Goal: Information Seeking & Learning: Learn about a topic

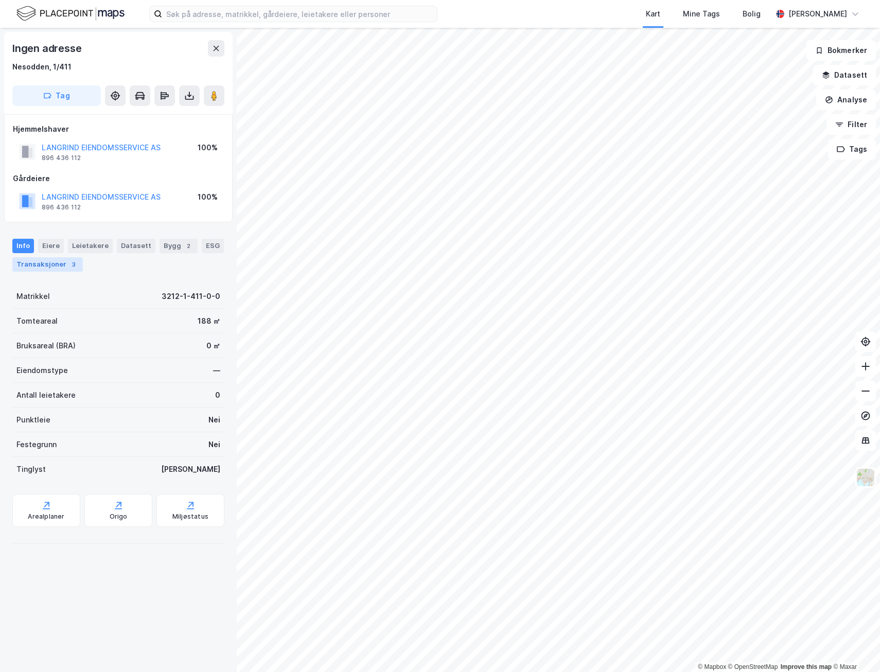
click at [55, 264] on div "Transaksjoner 3" at bounding box center [47, 264] width 71 height 14
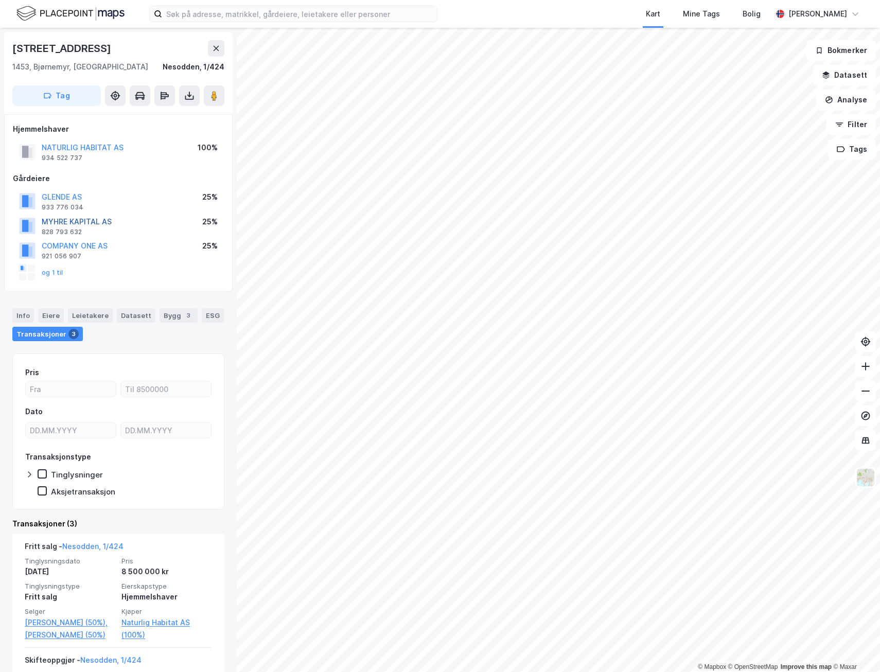
click at [0, 0] on button "MYHRE KAPITAL AS" at bounding box center [0, 0] width 0 height 0
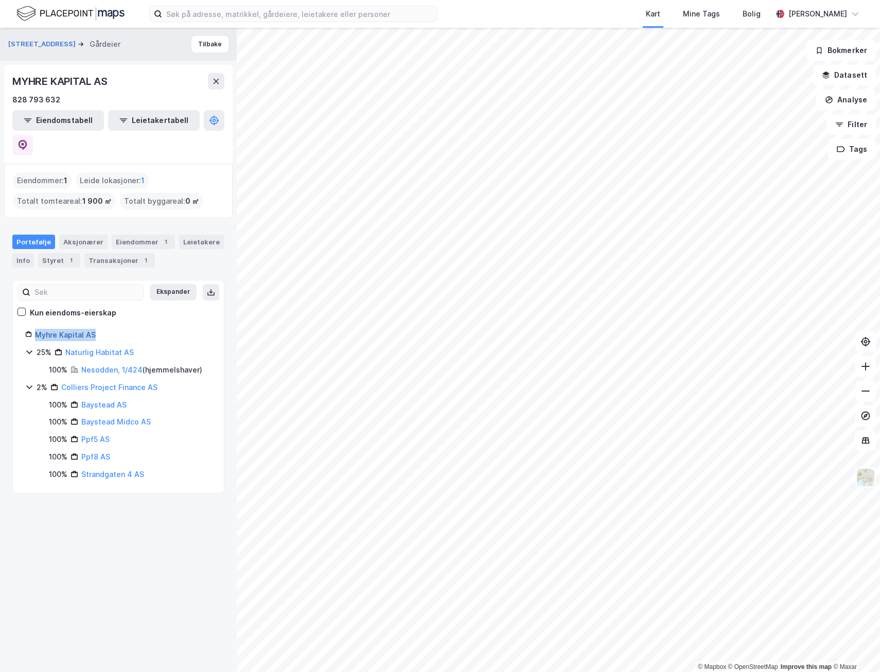
drag, startPoint x: 111, startPoint y: 309, endPoint x: 36, endPoint y: 312, distance: 75.8
click at [36, 329] on div "Myhre Kapital AS" at bounding box center [123, 335] width 177 height 12
copy link "Myhre Kapital AS"
click at [116, 348] on link "Naturlig Habitat AS" at bounding box center [99, 352] width 68 height 9
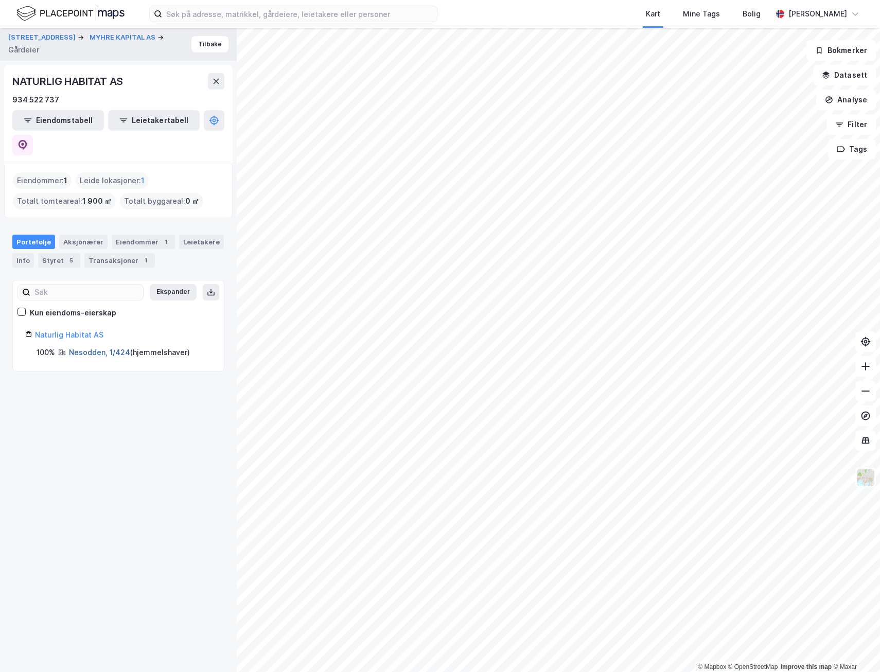
click at [109, 348] on link "Nesodden, 1/424" at bounding box center [99, 352] width 61 height 9
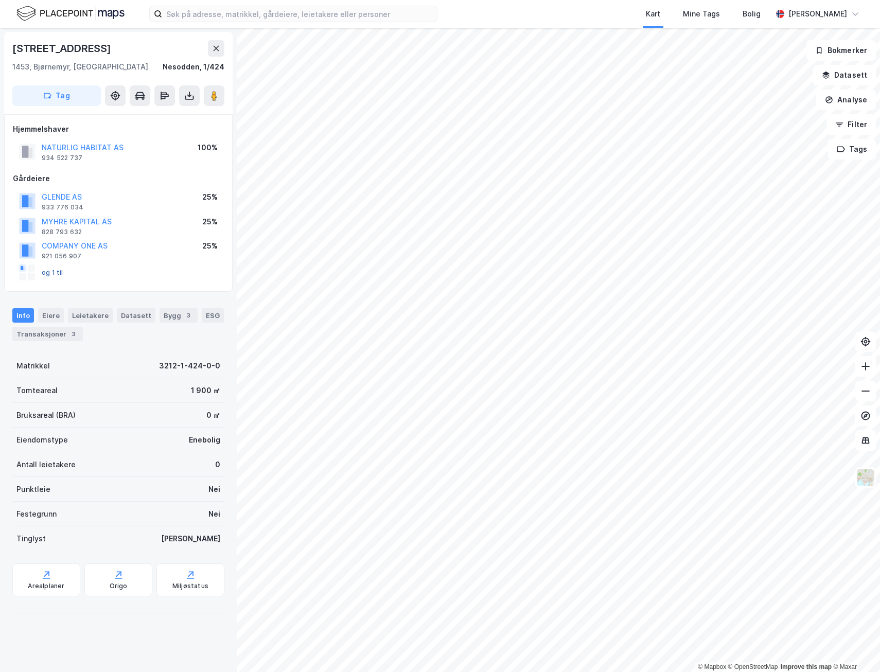
click at [0, 0] on button "og 1 til" at bounding box center [0, 0] width 0 height 0
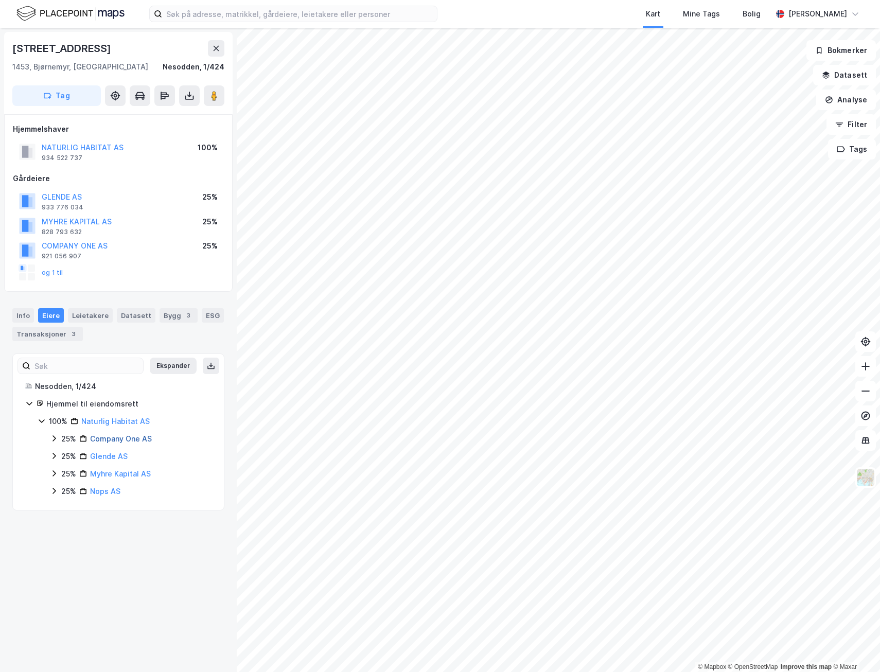
click at [119, 440] on link "Company One AS" at bounding box center [121, 439] width 62 height 9
click at [112, 490] on link "Nops AS" at bounding box center [105, 491] width 30 height 9
click at [0, 0] on button "MYHRE KAPITAL AS" at bounding box center [0, 0] width 0 height 0
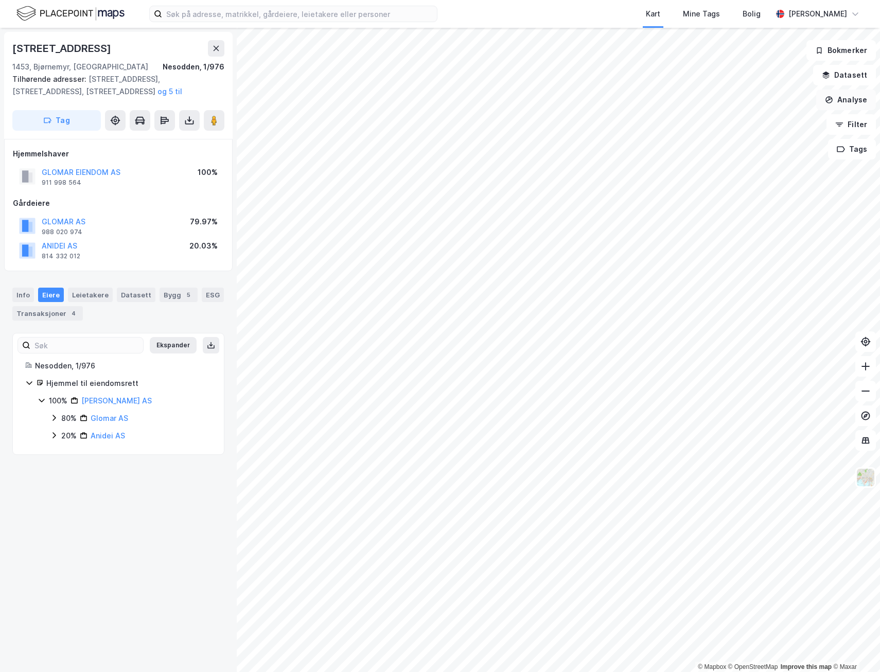
click at [837, 100] on div "© Mapbox © OpenStreetMap Improve this map © Maxar [STREET_ADDRESS] 1453, [GEOGR…" at bounding box center [440, 350] width 880 height 645
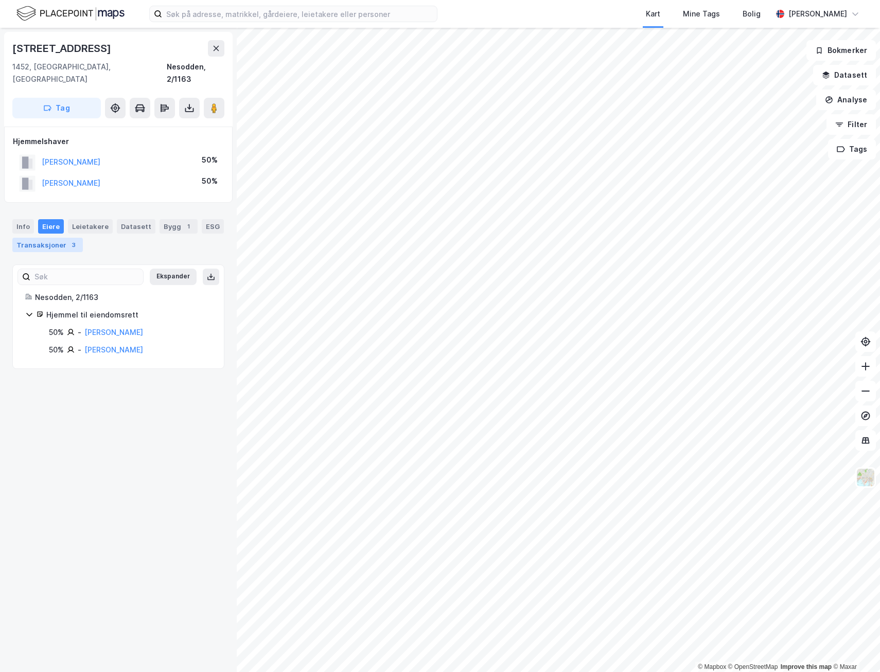
click at [49, 238] on div "Transaksjoner 3" at bounding box center [47, 245] width 71 height 14
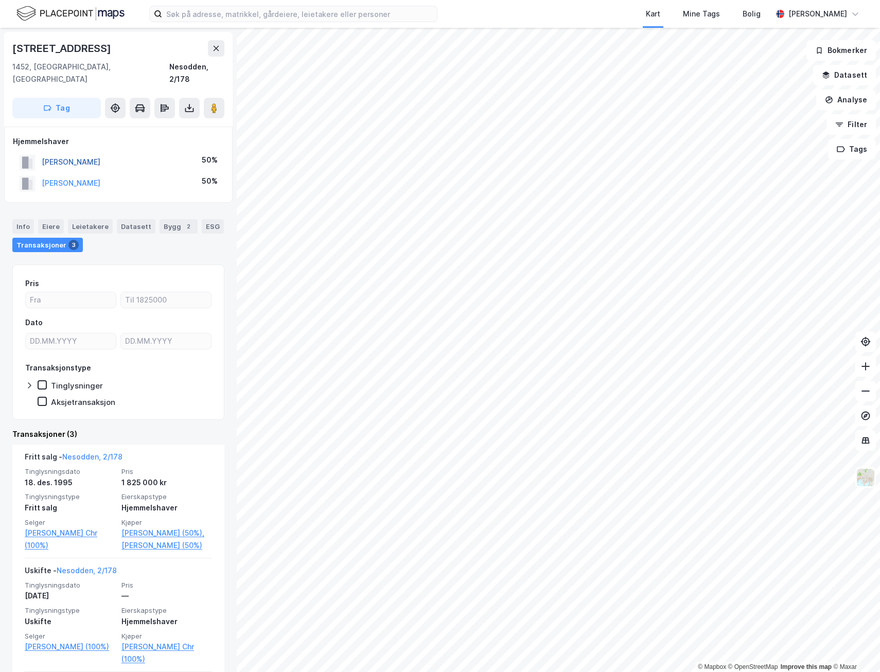
click at [0, 0] on button "[PERSON_NAME]" at bounding box center [0, 0] width 0 height 0
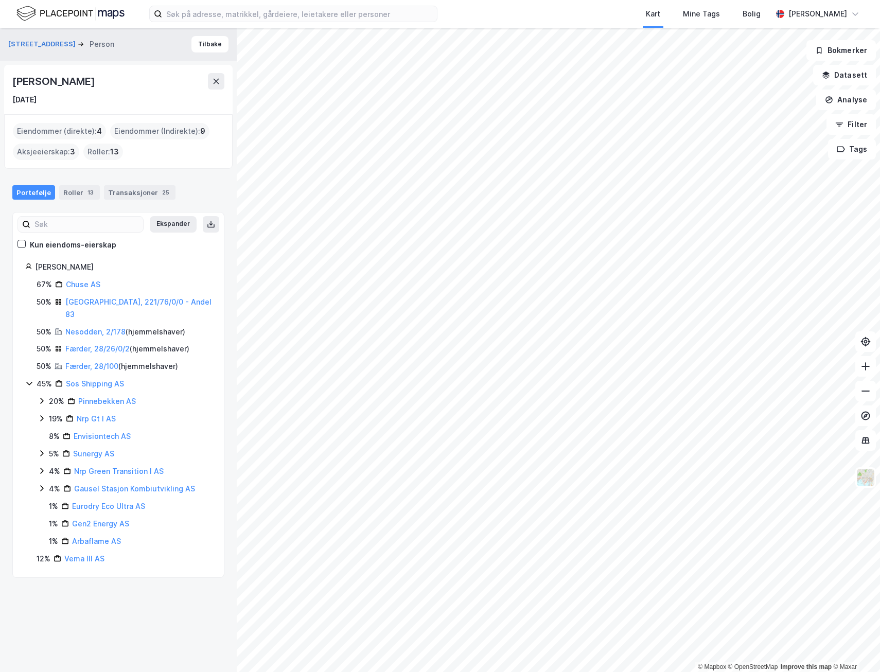
click at [661, 672] on html "Kart Mine Tags Bolig [PERSON_NAME] © Mapbox © OpenStreetMap Improve this map © …" at bounding box center [440, 336] width 880 height 672
